Goal: Task Accomplishment & Management: Manage account settings

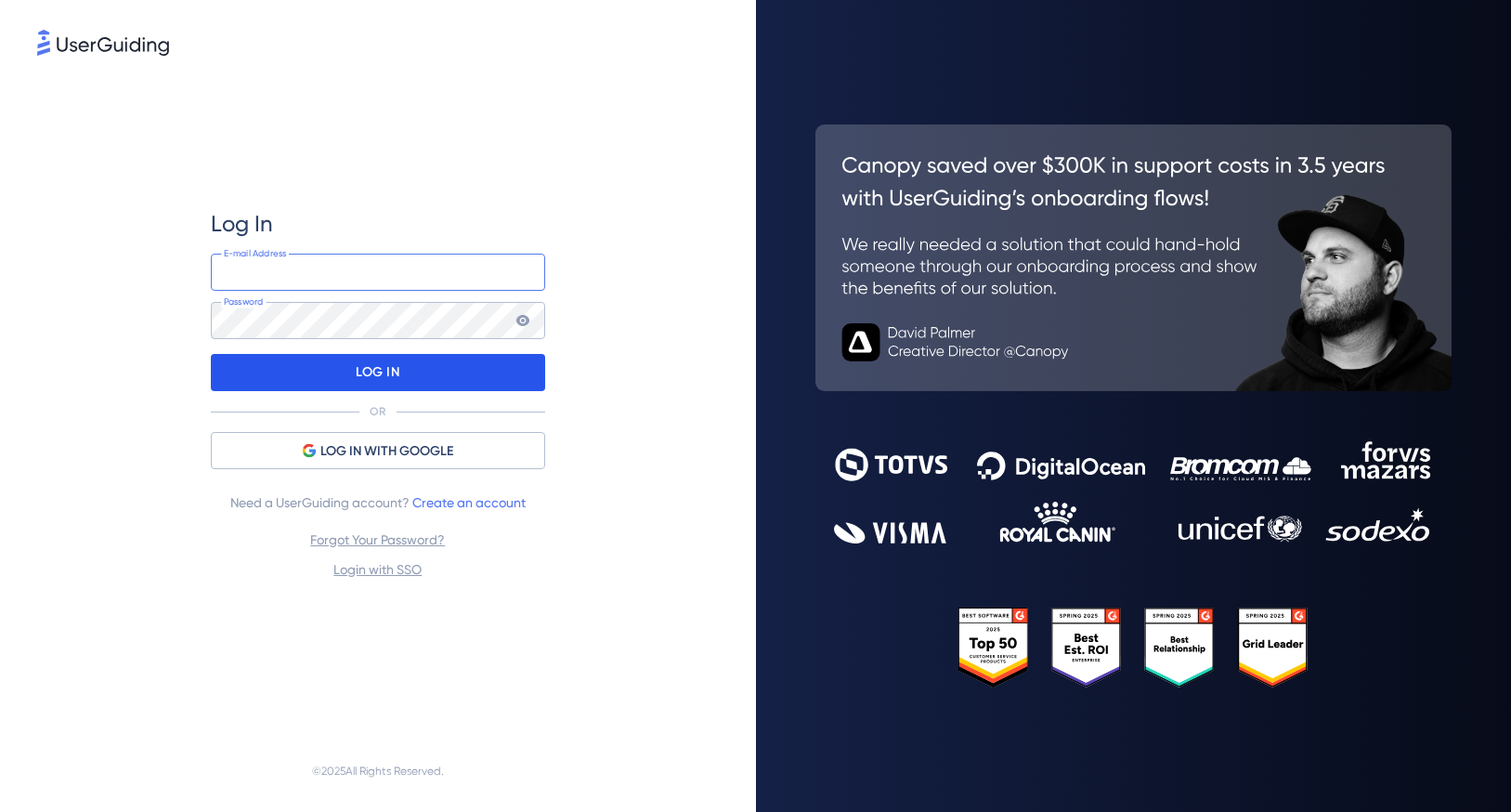
type input "[EMAIL_ADDRESS][DOMAIN_NAME]"
click at [408, 374] on div "LOG IN" at bounding box center [378, 372] width 334 height 37
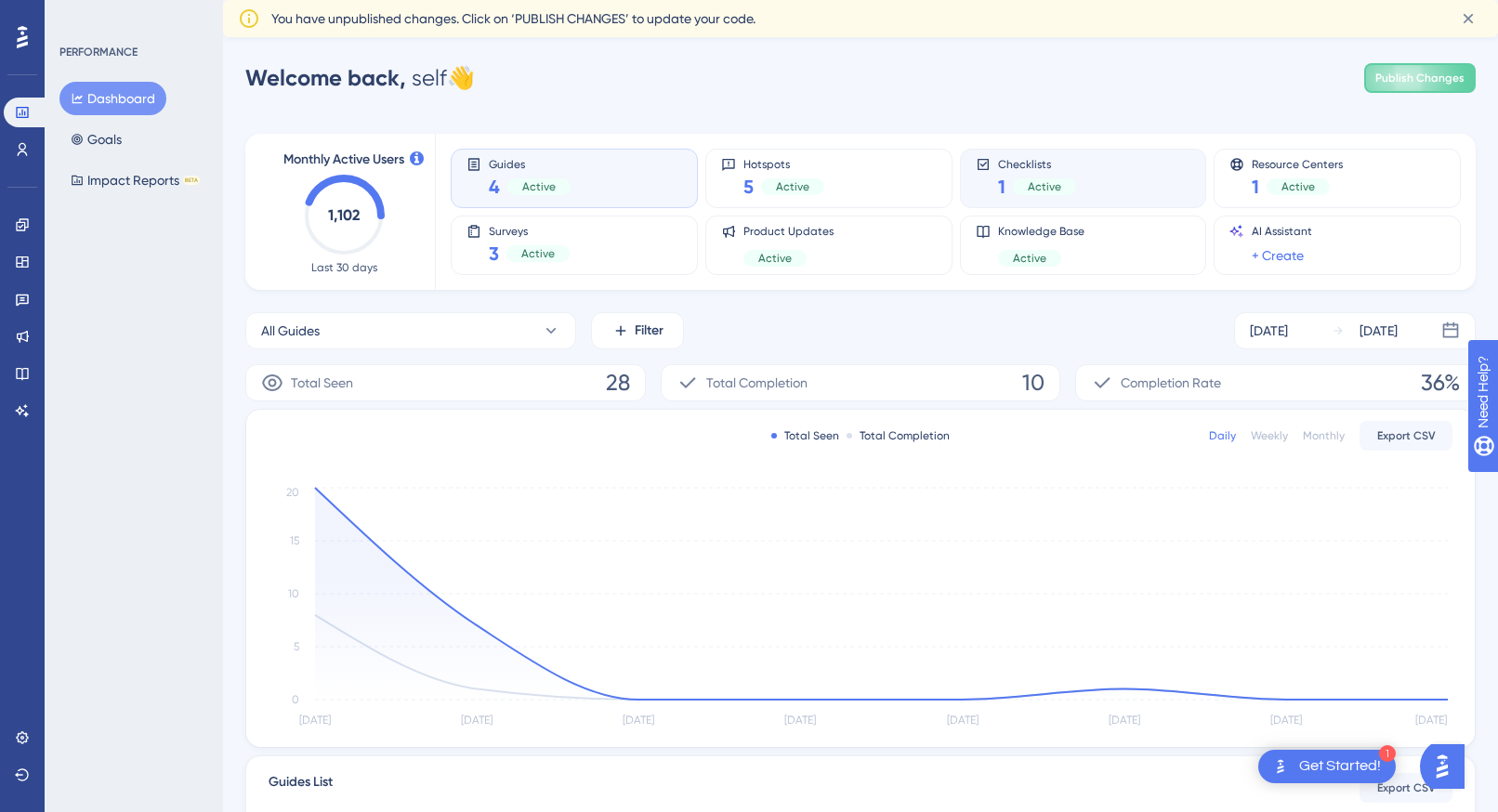
click at [1097, 172] on div "Checklists 1 Active" at bounding box center [1084, 178] width 215 height 42
click at [71, 141] on icon at bounding box center [77, 139] width 13 height 13
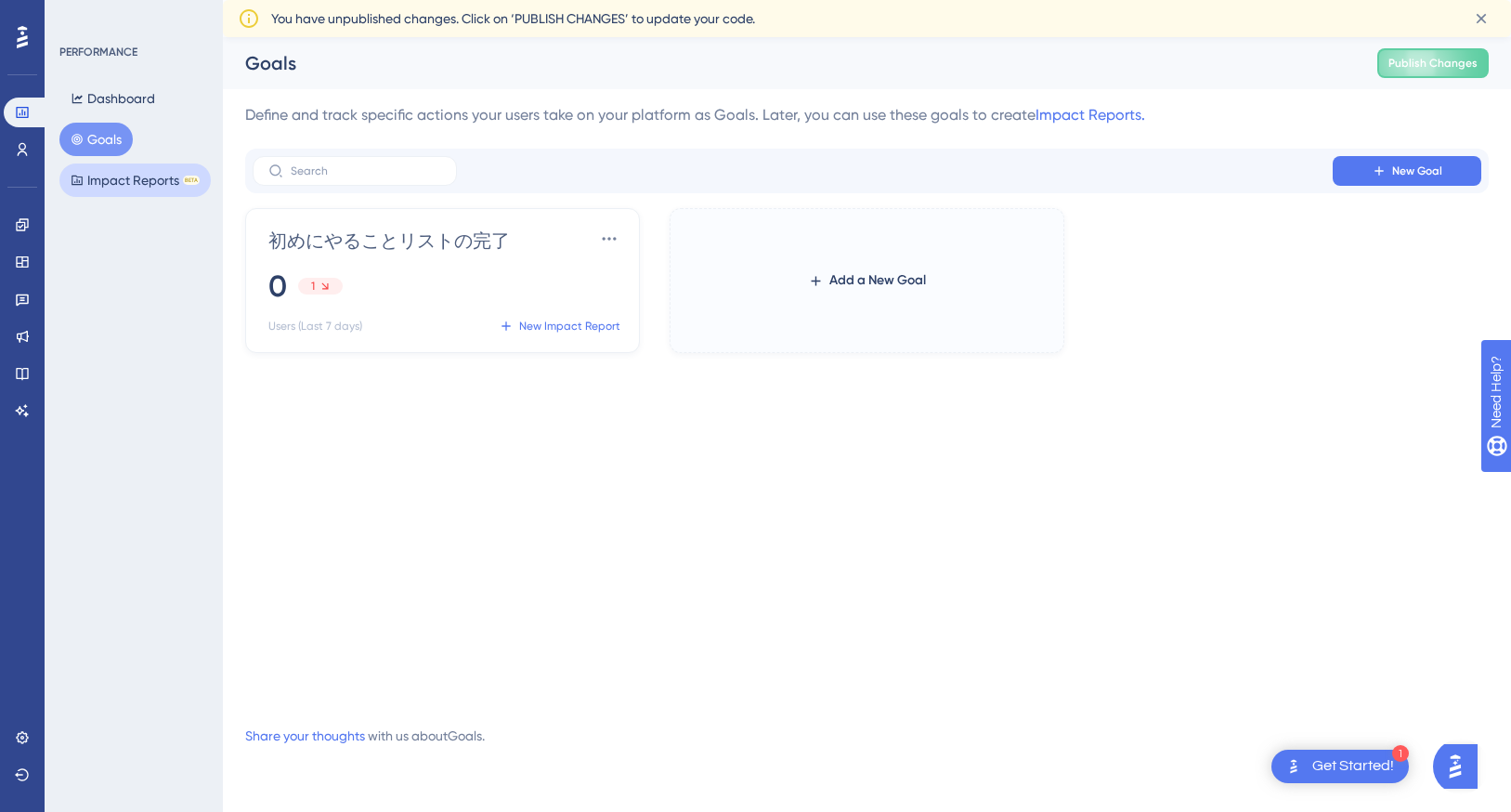
click at [87, 175] on button "Impact Reports BETA" at bounding box center [136, 180] width 152 height 34
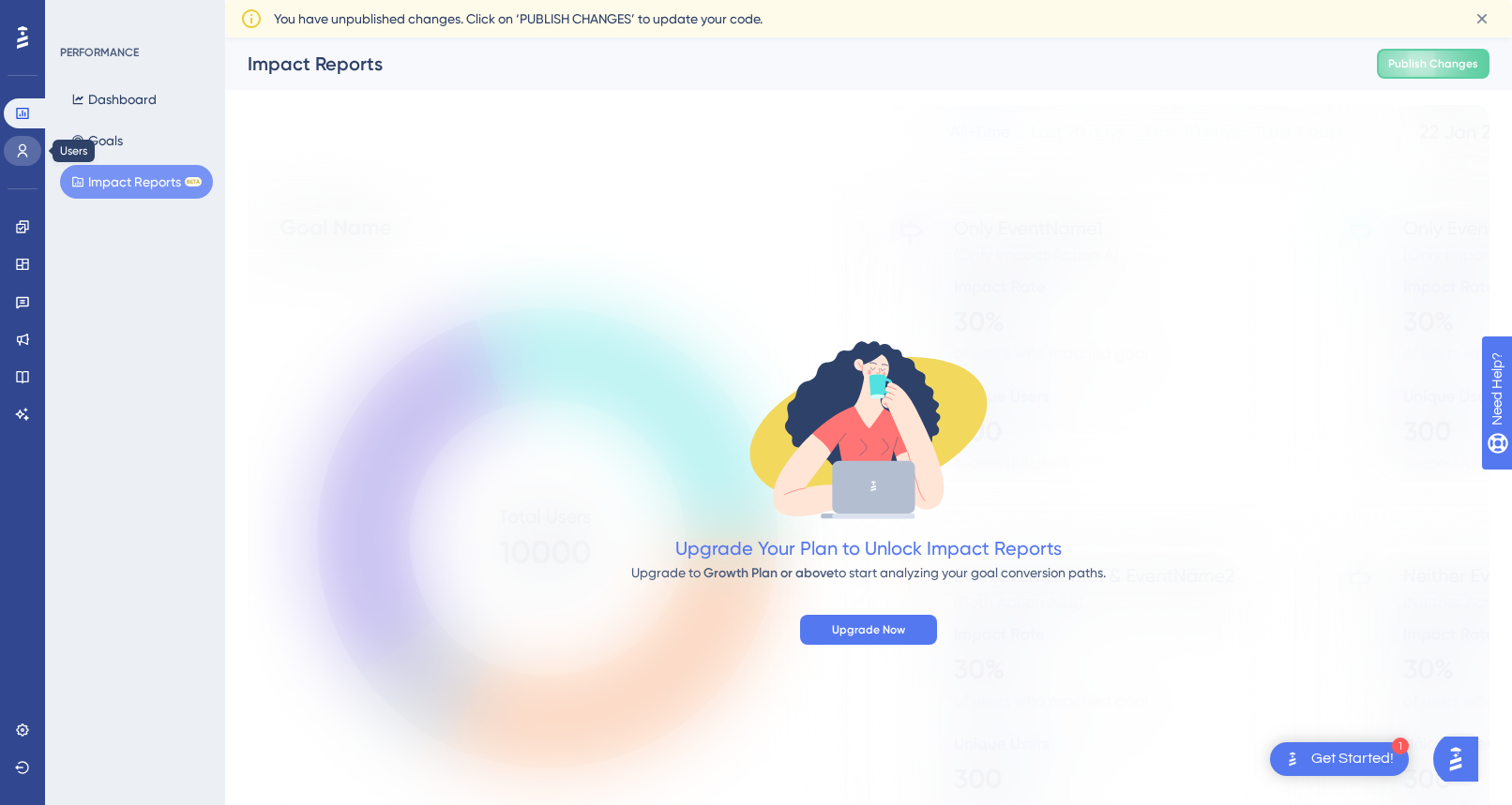
click at [23, 160] on link at bounding box center [22, 150] width 38 height 30
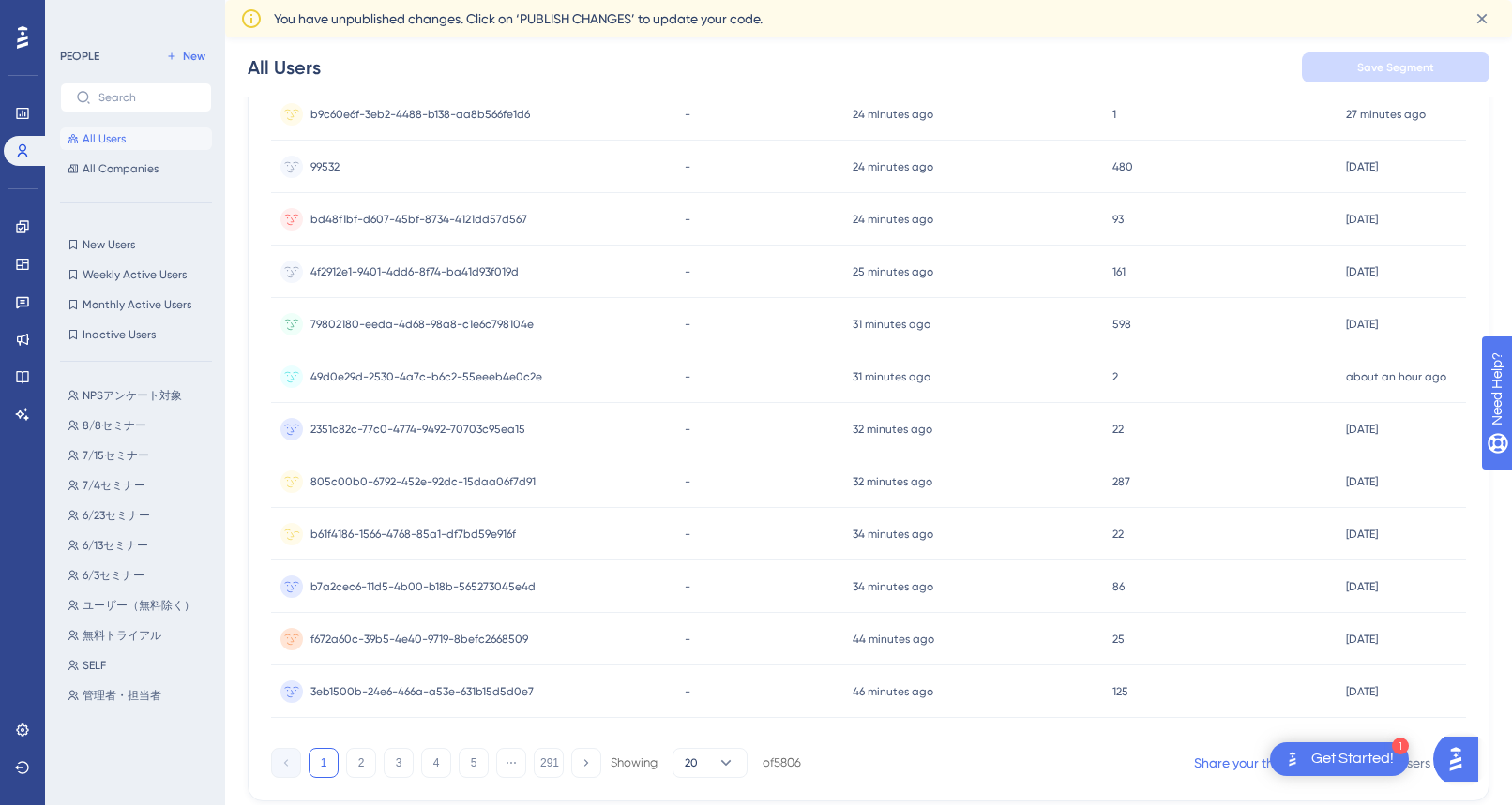
scroll to position [698, 0]
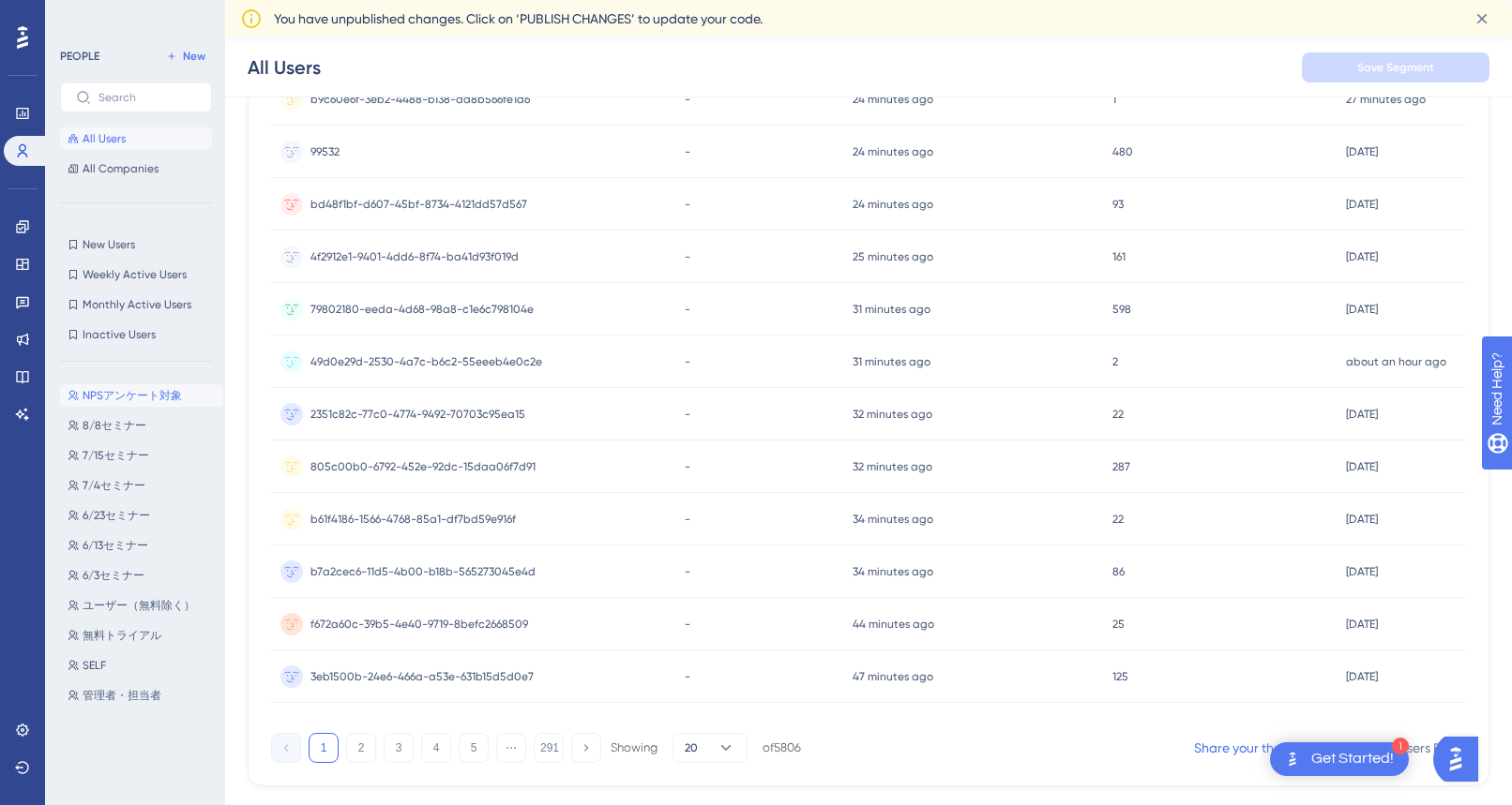
click at [146, 392] on span "NPSアンケート対象" at bounding box center [132, 395] width 99 height 15
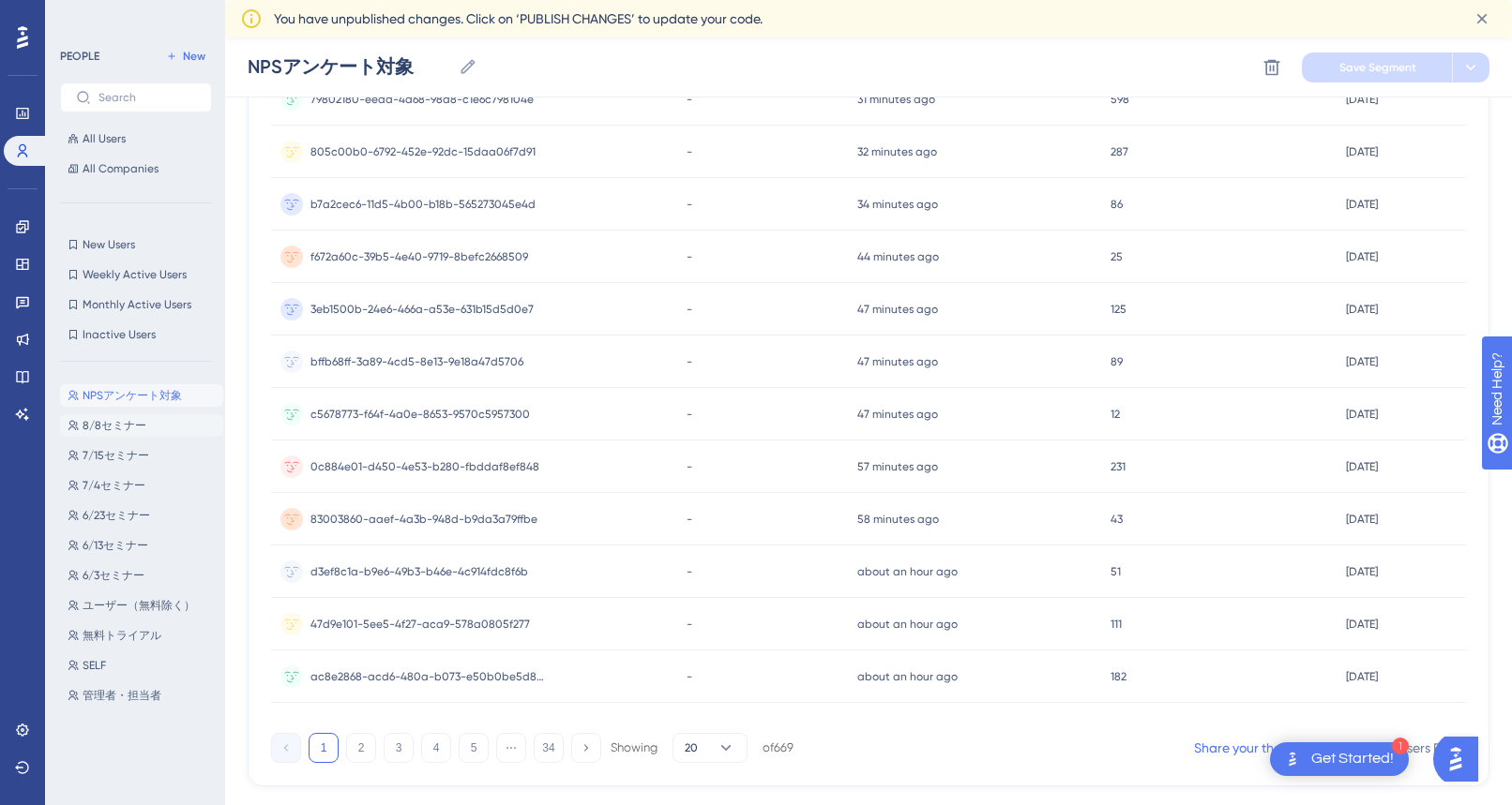
click at [134, 416] on button "8/8セミナー 8/8セミナー" at bounding box center [142, 425] width 163 height 22
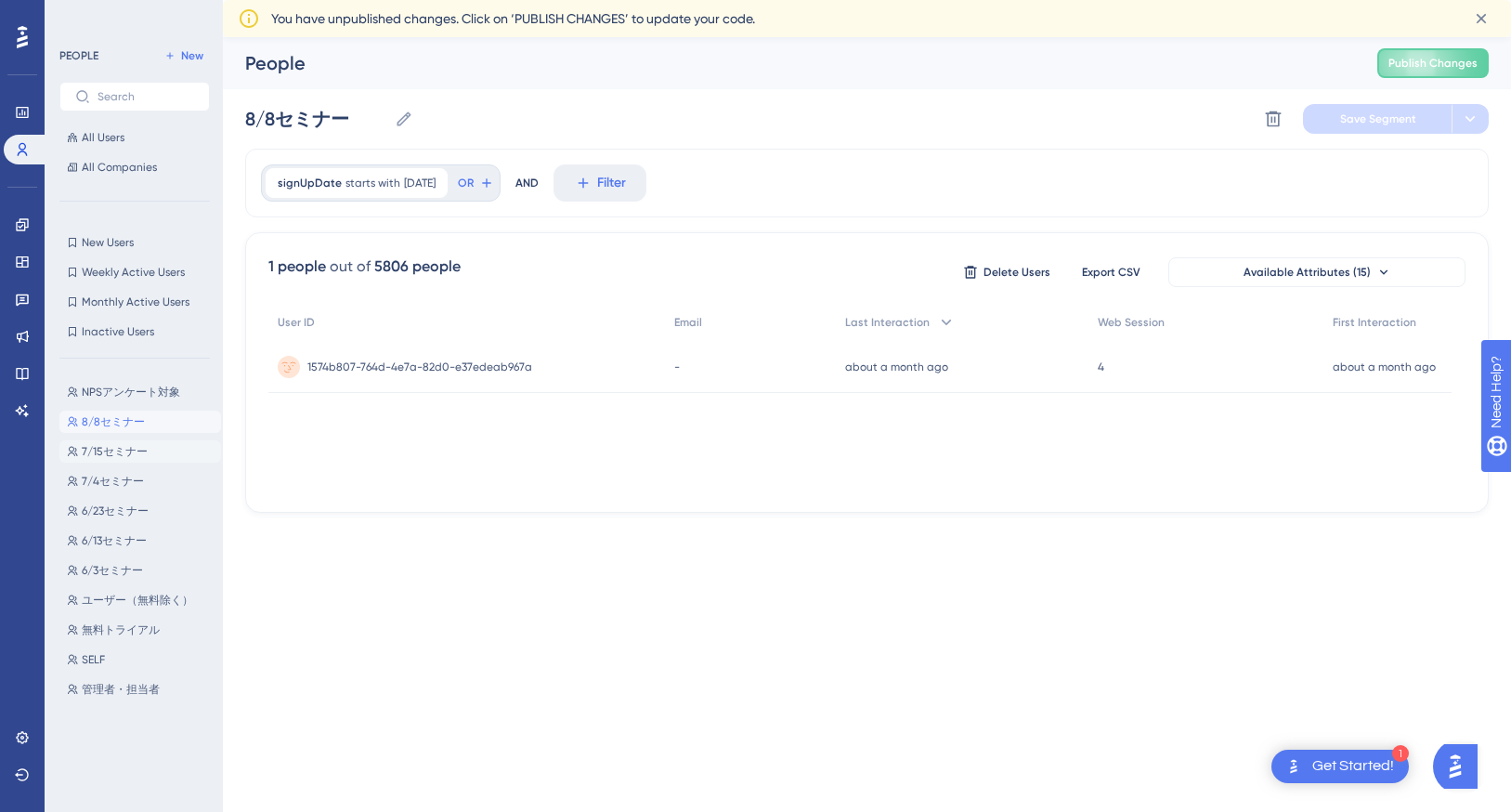
click at [125, 446] on span "7/15セミナー" at bounding box center [114, 451] width 66 height 14
type input "7/15セミナー"
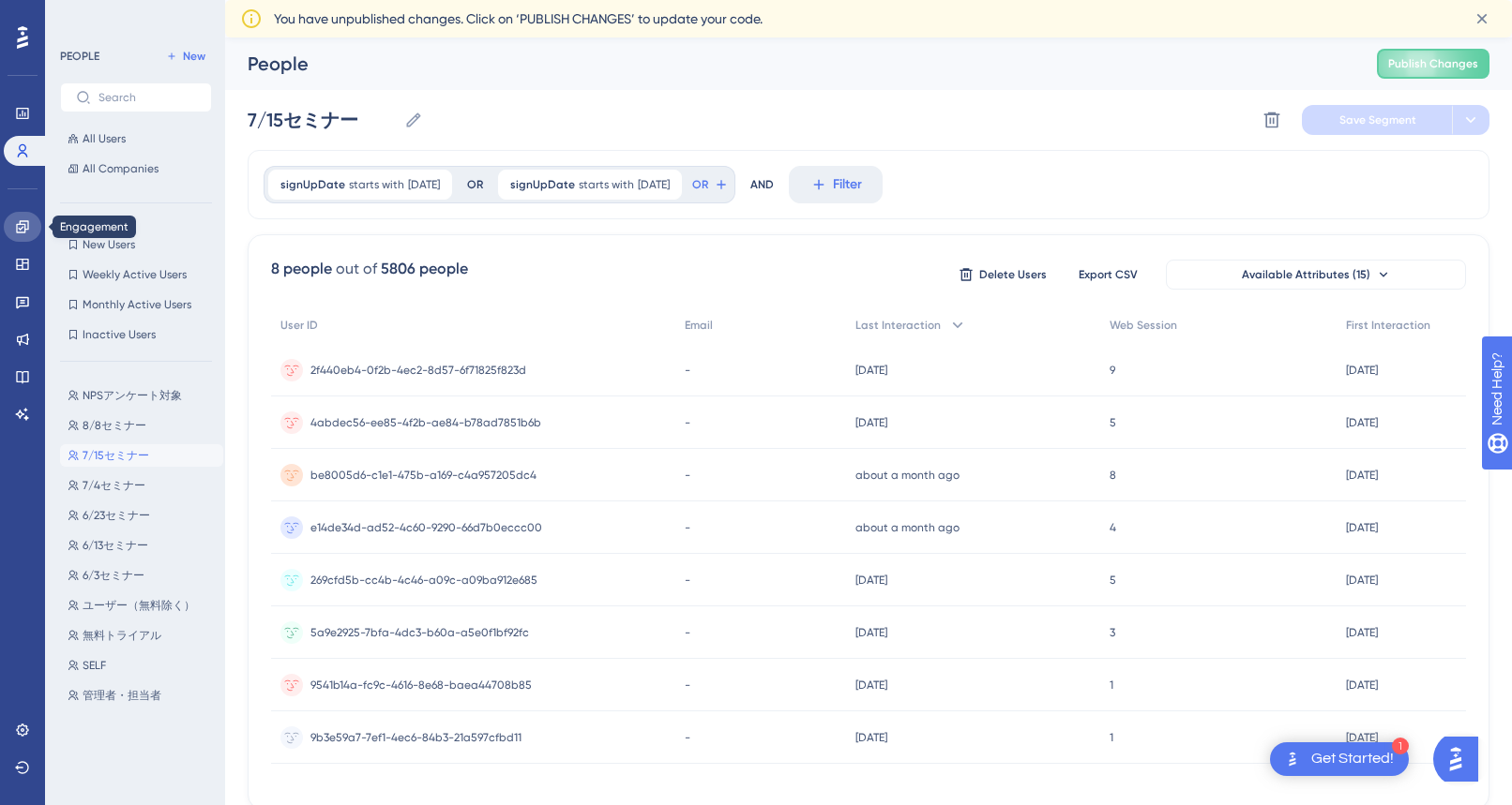
click at [22, 234] on icon at bounding box center [21, 226] width 15 height 15
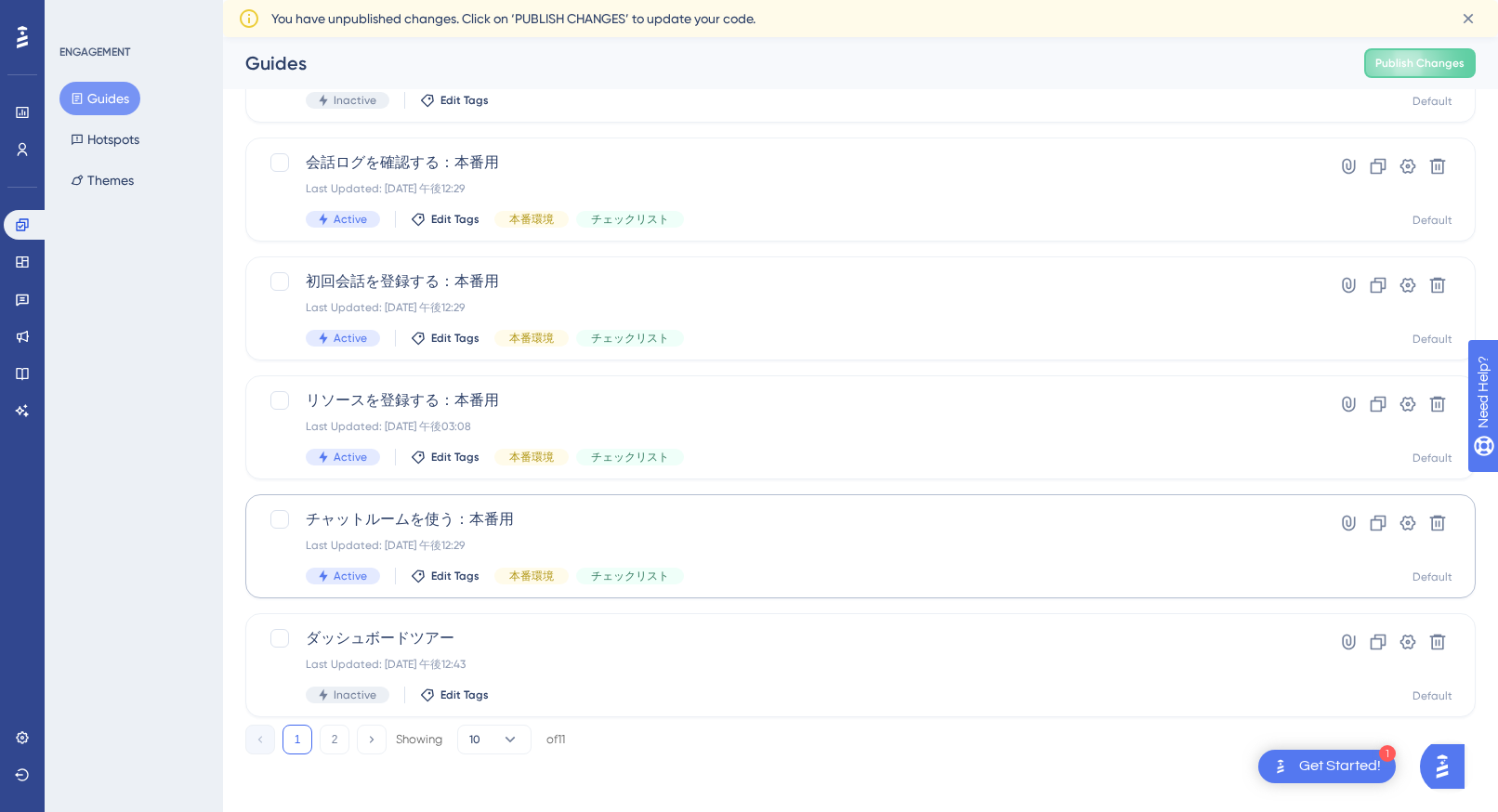
scroll to position [629, 0]
click at [22, 262] on icon at bounding box center [21, 262] width 12 height 12
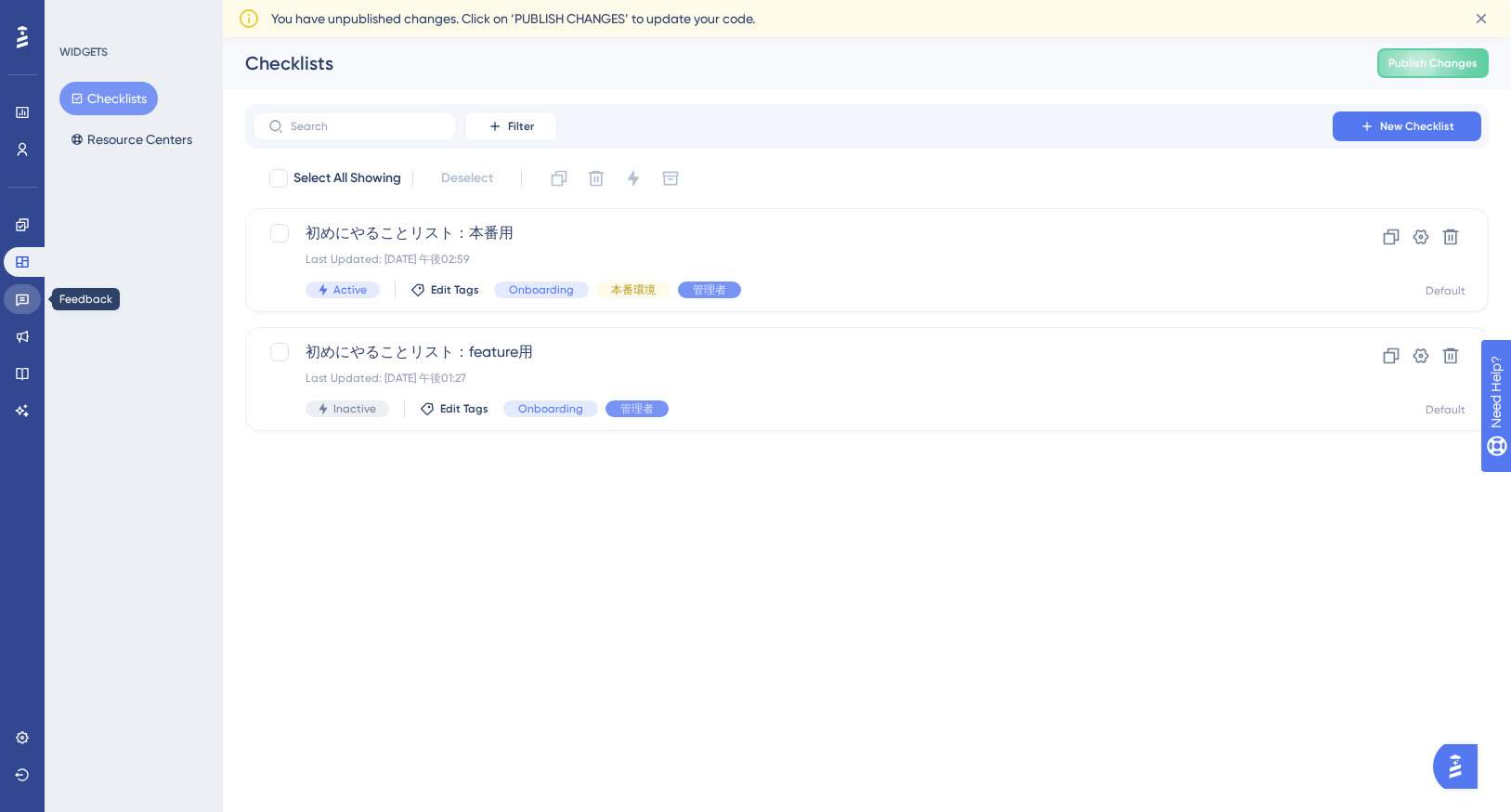
click at [22, 305] on icon at bounding box center [21, 298] width 14 height 14
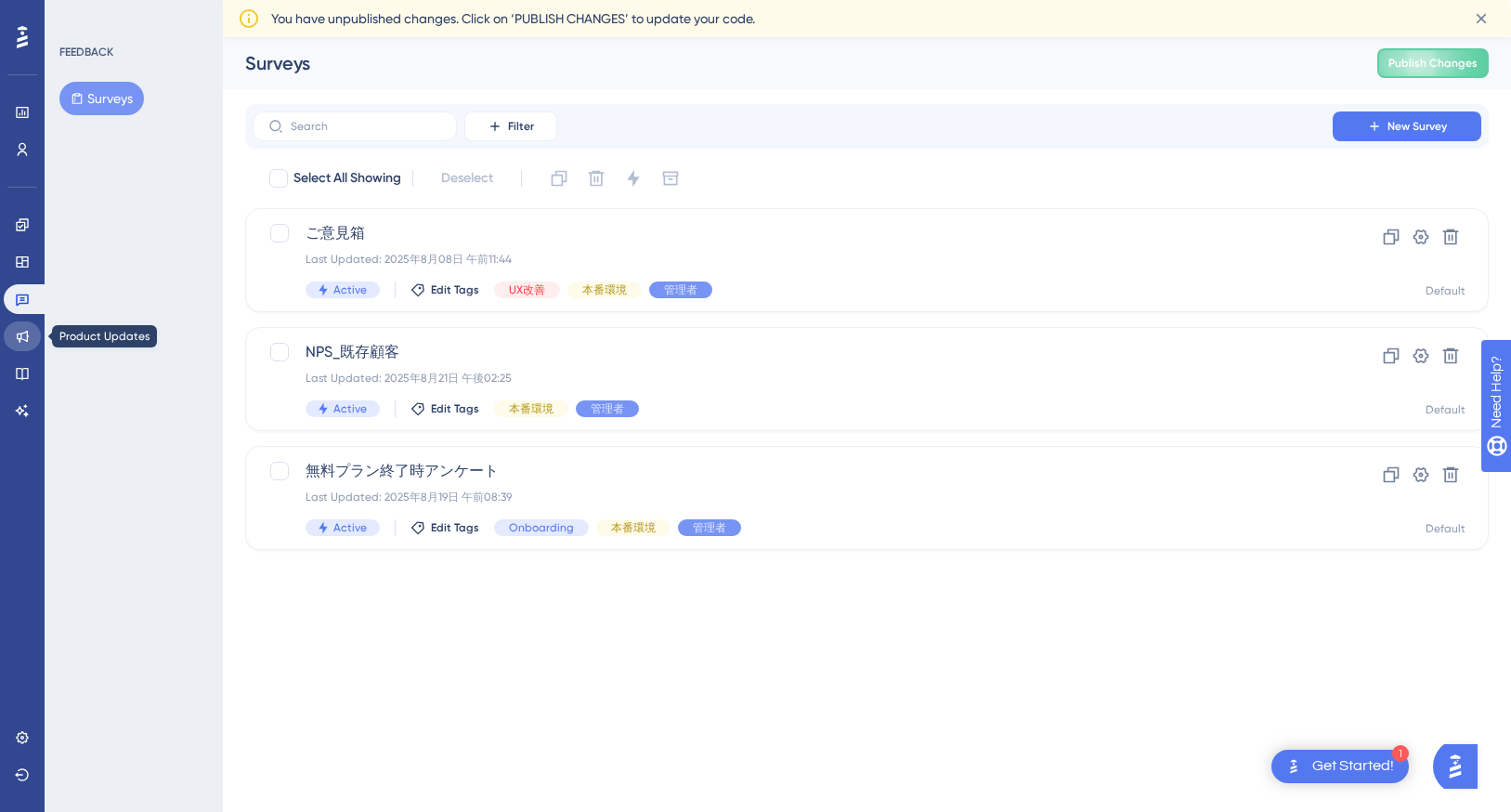
click at [20, 329] on icon at bounding box center [21, 335] width 14 height 14
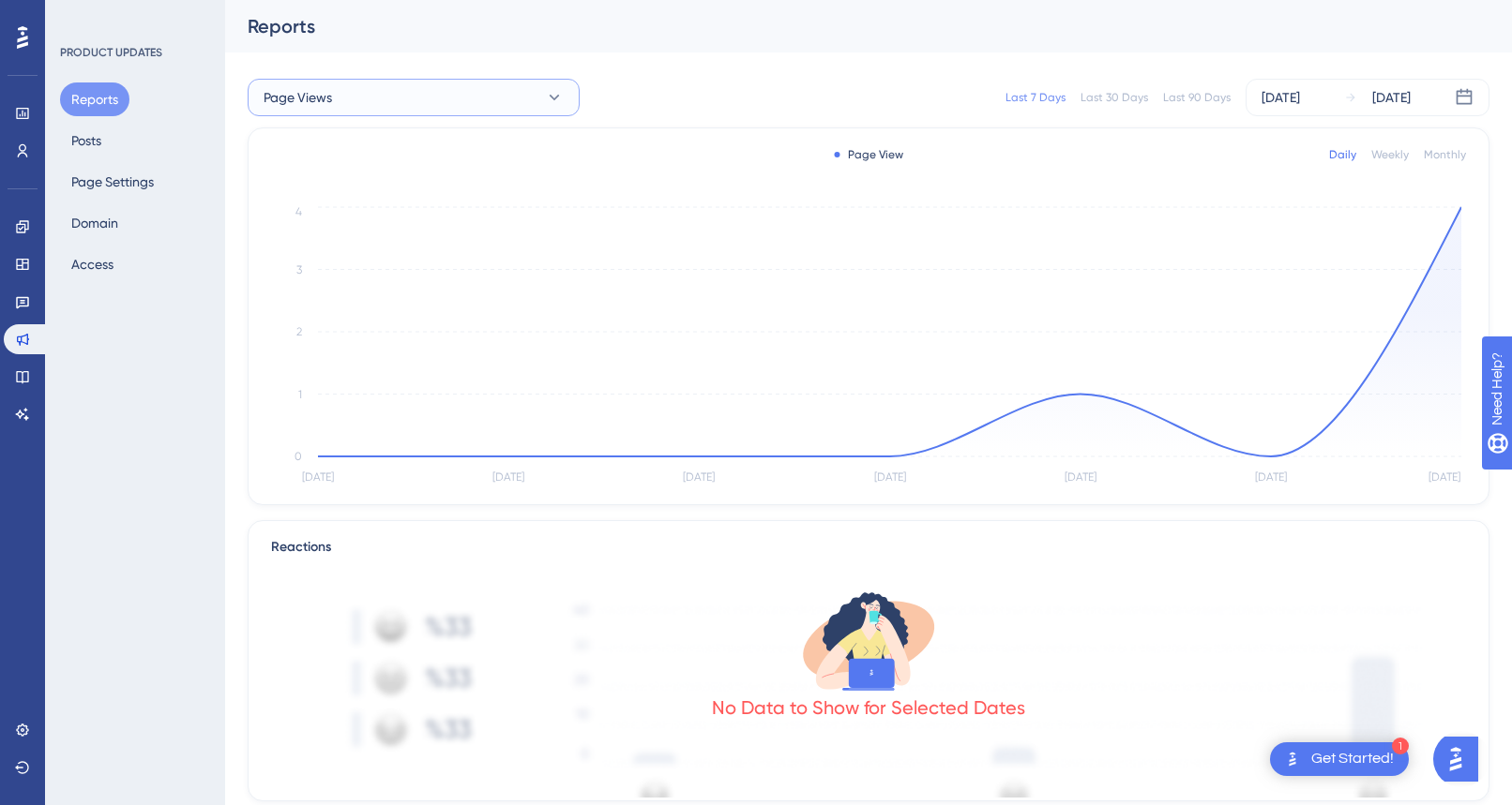
click at [395, 88] on button "Page Views" at bounding box center [413, 97] width 332 height 38
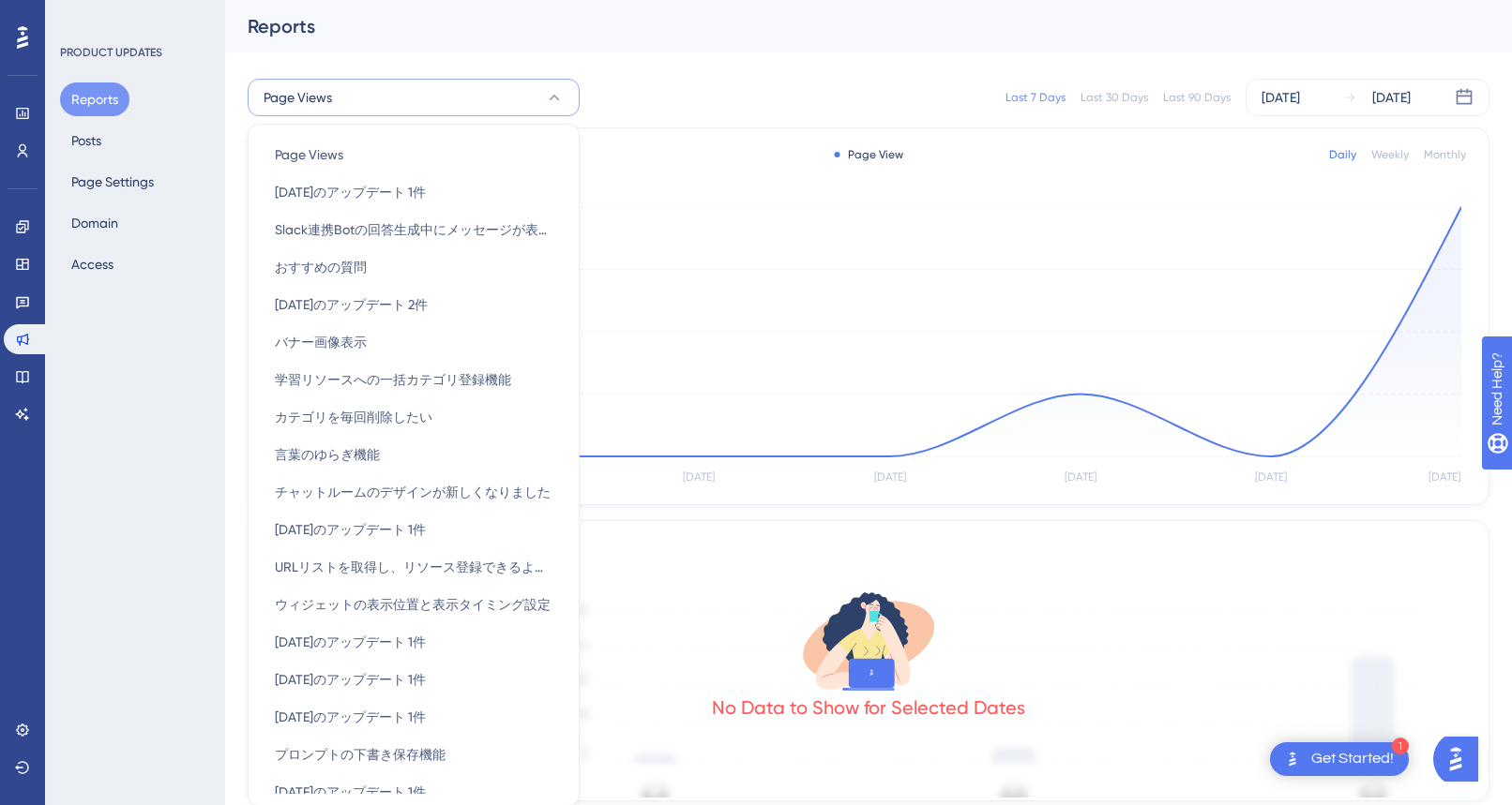
scroll to position [37, 0]
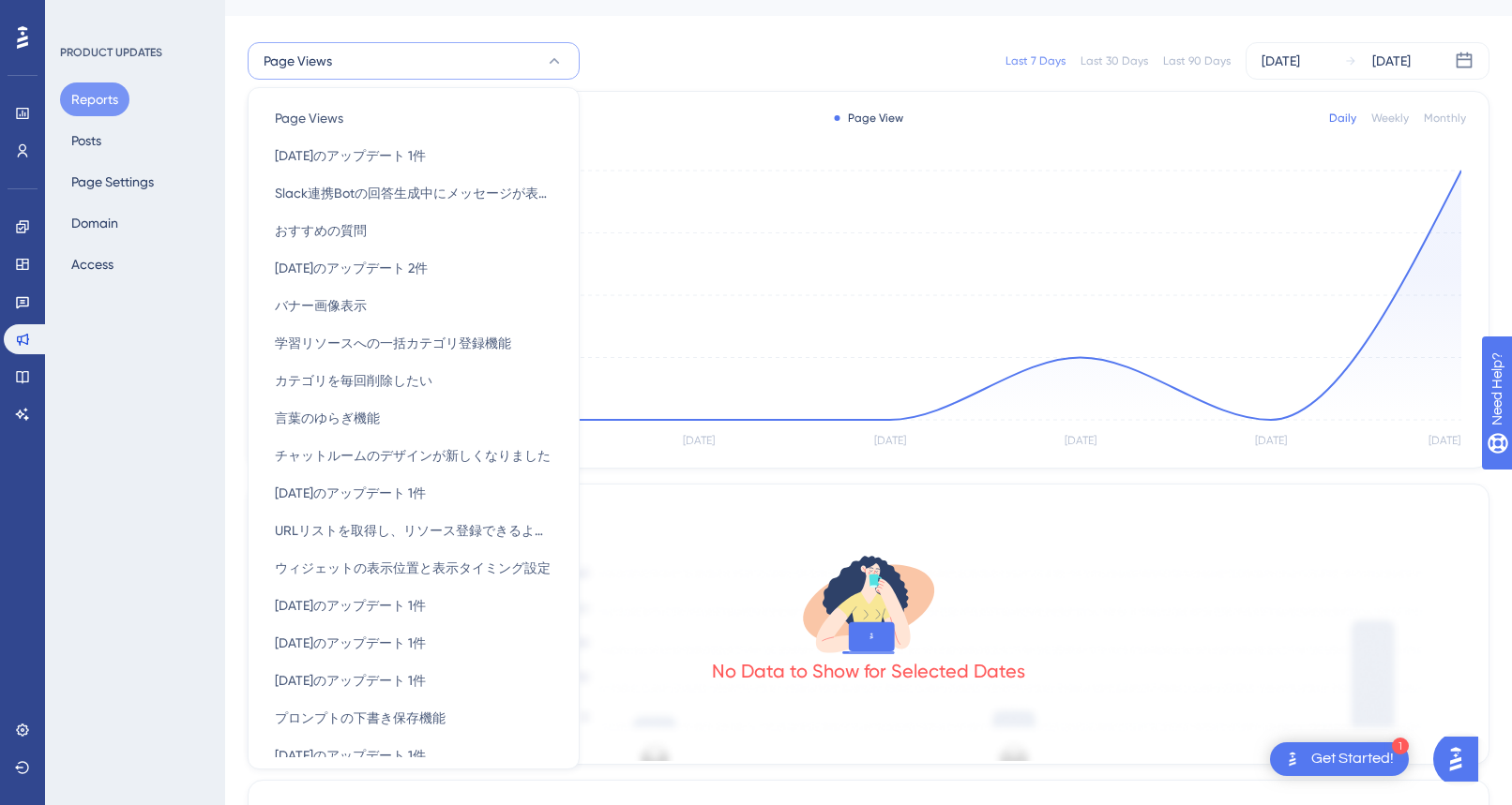
click at [82, 407] on div "PRODUCT UPDATES Reports Posts Page Settings Domain Access" at bounding box center [135, 402] width 181 height 805
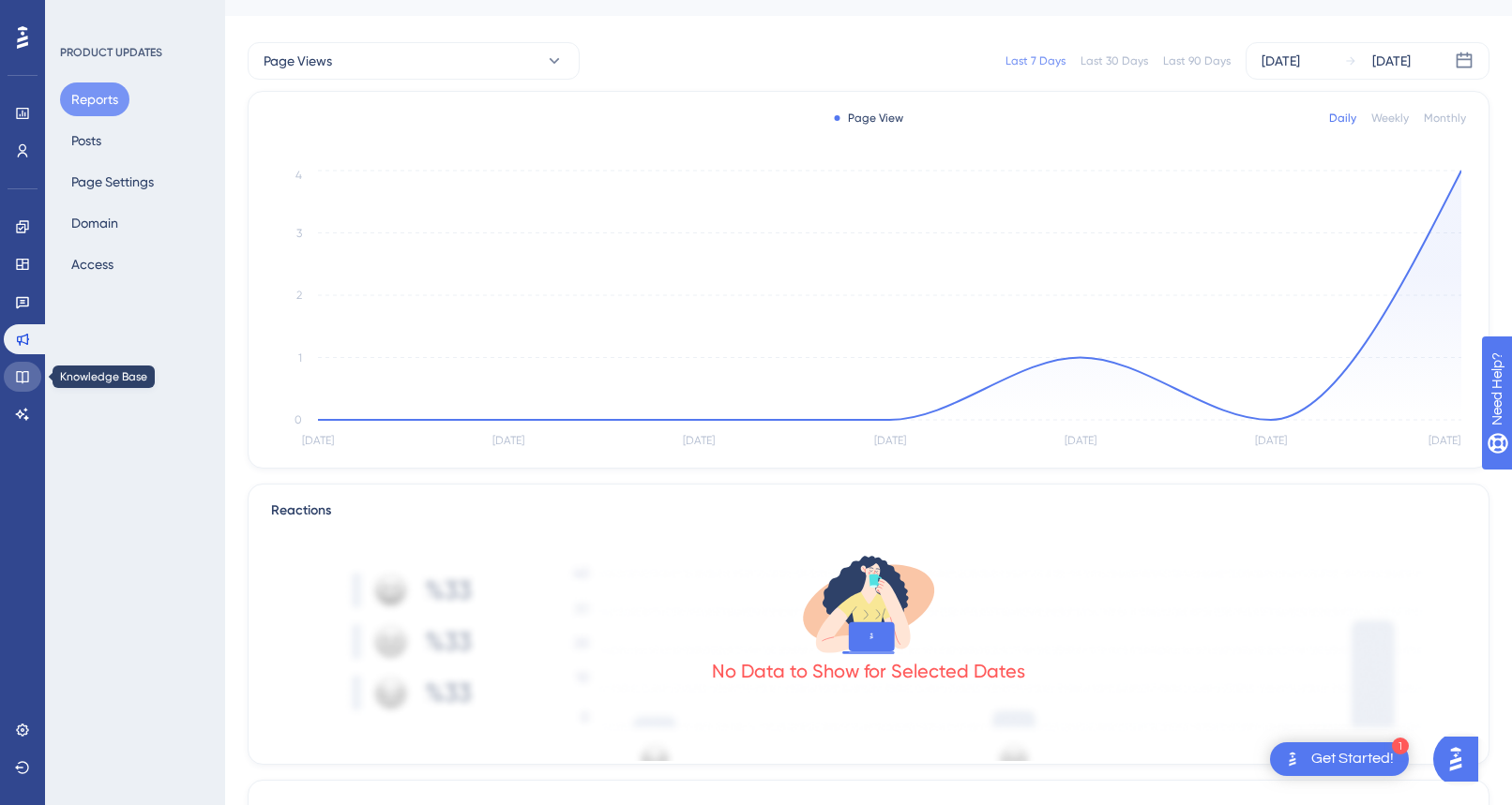
click at [17, 377] on icon at bounding box center [21, 376] width 15 height 15
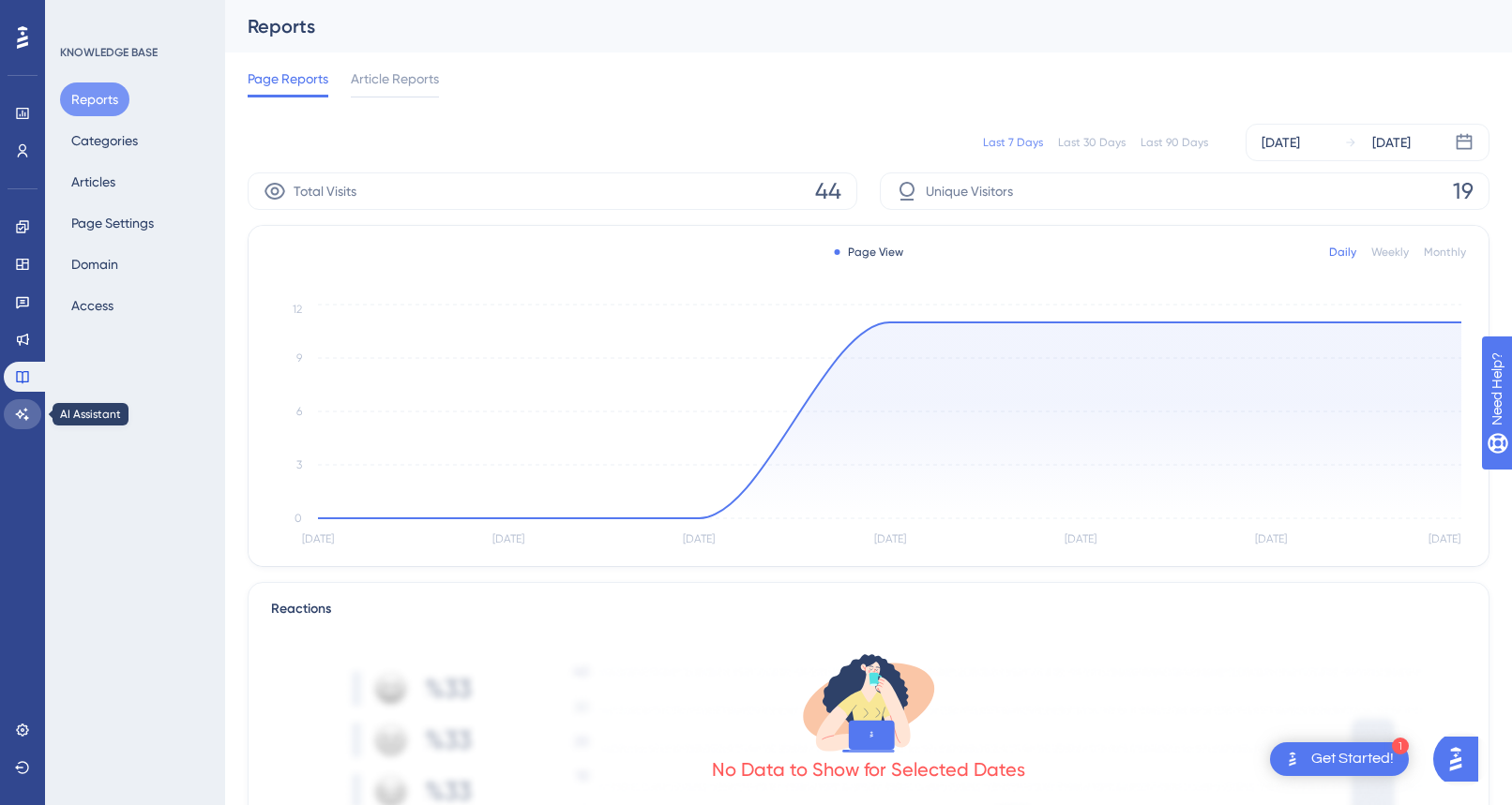
click at [28, 406] on icon at bounding box center [21, 413] width 15 height 15
